Goal: Task Accomplishment & Management: Use online tool/utility

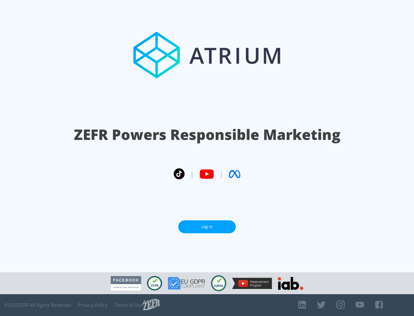
click at [207, 227] on link "Log In" at bounding box center [206, 226] width 57 height 13
